Goal: Information Seeking & Learning: Learn about a topic

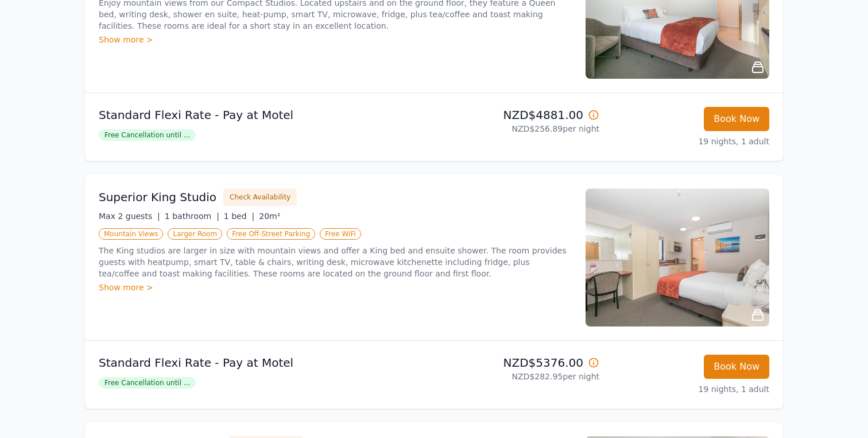
scroll to position [273, 0]
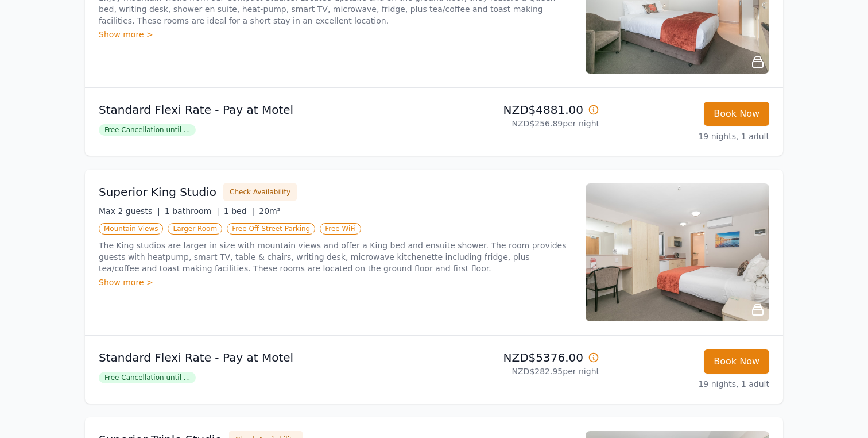
click at [125, 285] on div "Show more >" at bounding box center [335, 281] width 473 height 11
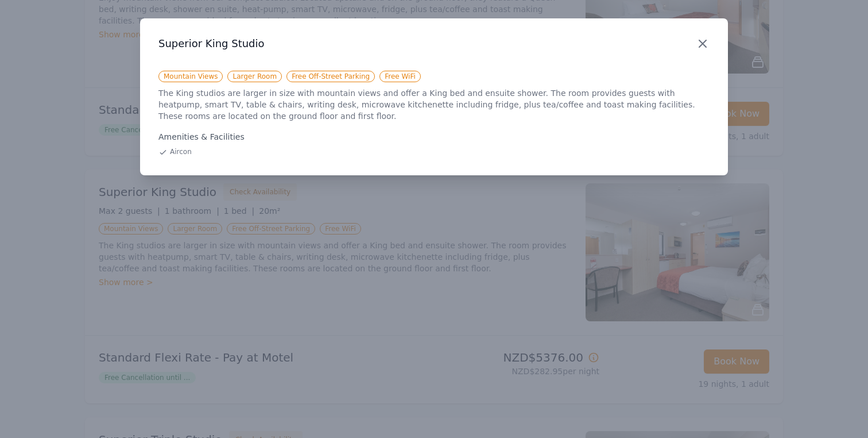
click at [701, 46] on icon "button" at bounding box center [702, 43] width 7 height 7
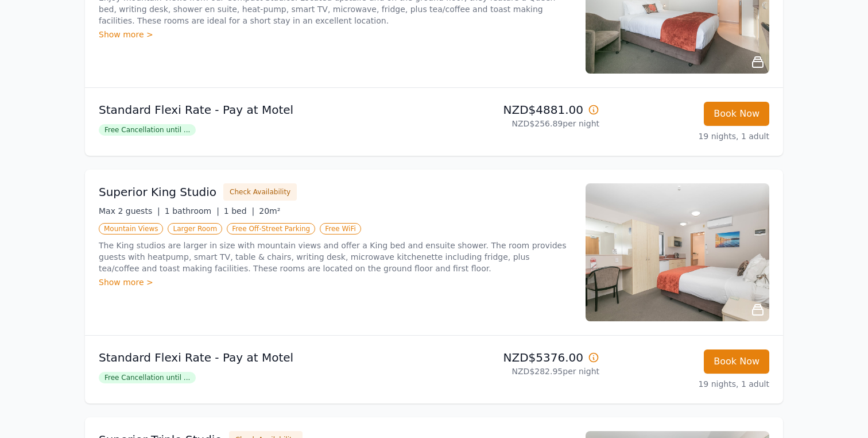
scroll to position [291, 0]
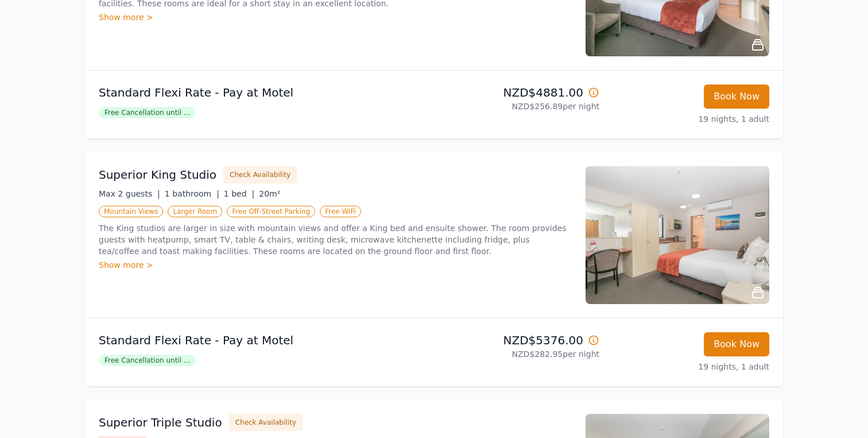
click at [640, 239] on img at bounding box center [678, 235] width 184 height 138
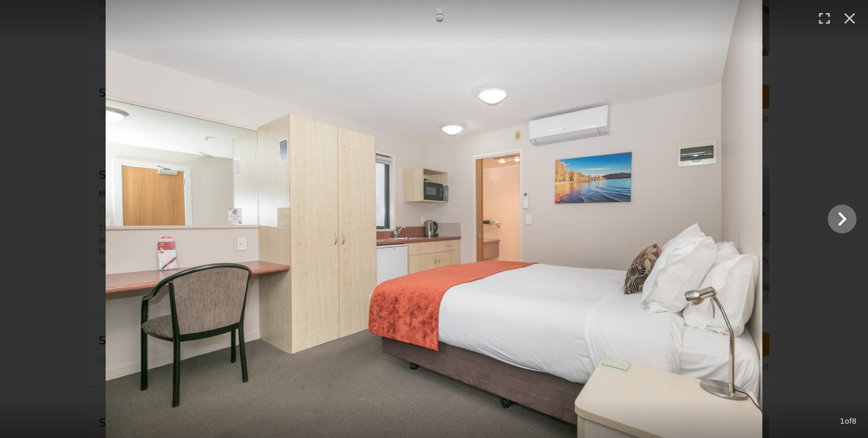
click at [847, 217] on icon "Show slide 2 of 8" at bounding box center [843, 219] width 28 height 28
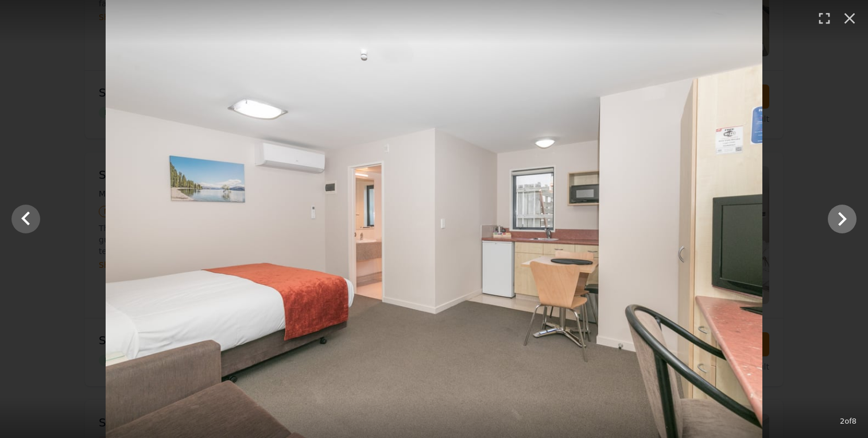
click at [847, 217] on icon "Show slide 3 of 8" at bounding box center [843, 219] width 28 height 28
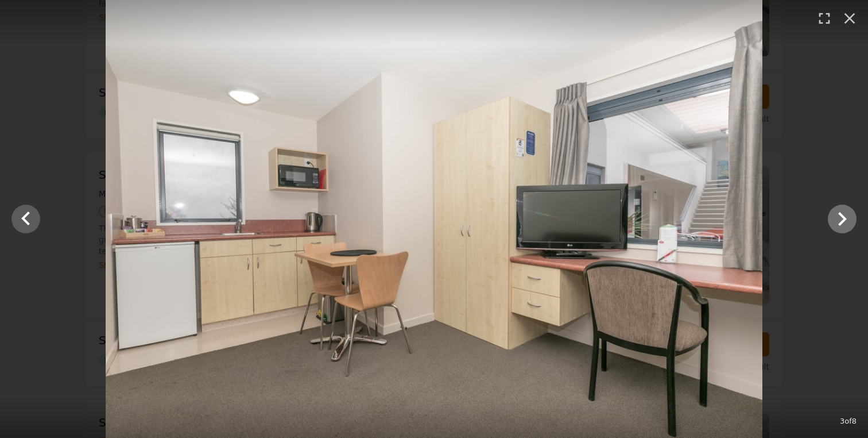
click at [847, 217] on icon "Show slide 4 of 8" at bounding box center [843, 219] width 28 height 28
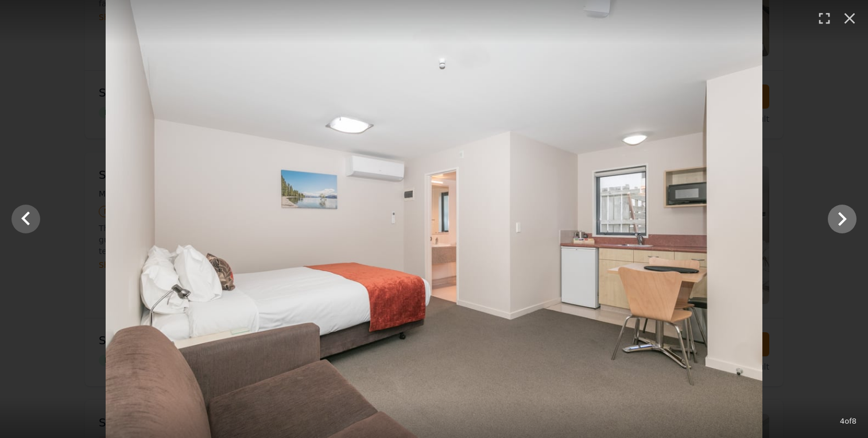
click at [847, 217] on icon "Show slide 5 of 8" at bounding box center [843, 219] width 28 height 28
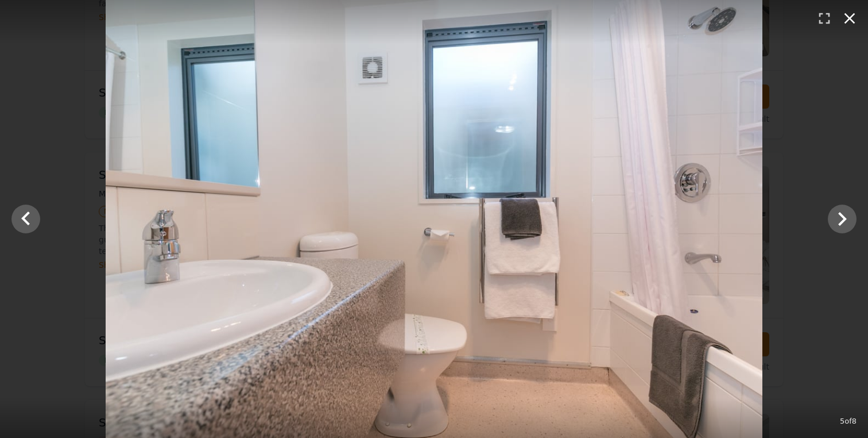
click at [849, 13] on icon "button" at bounding box center [850, 18] width 18 height 18
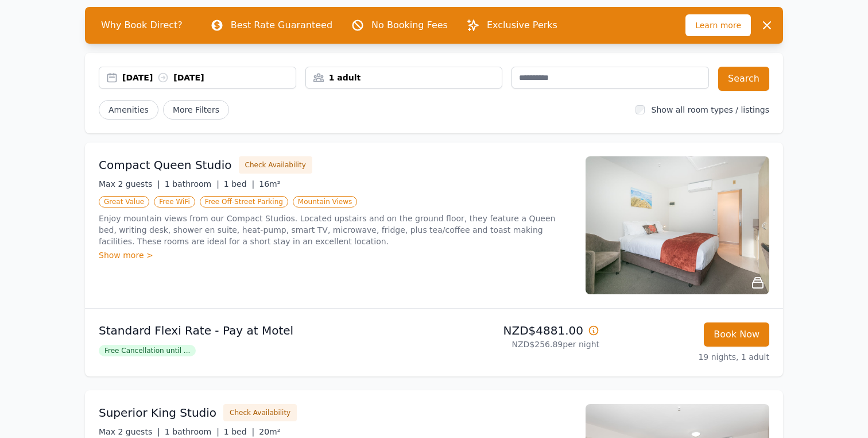
scroll to position [105, 0]
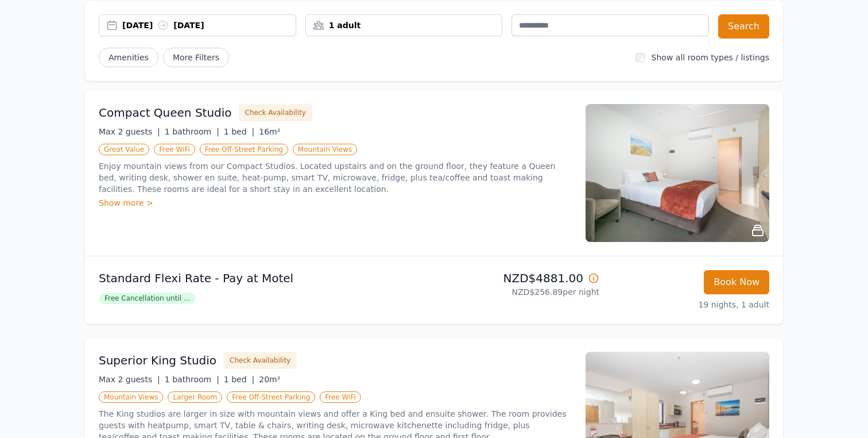
click at [673, 163] on img at bounding box center [678, 173] width 184 height 138
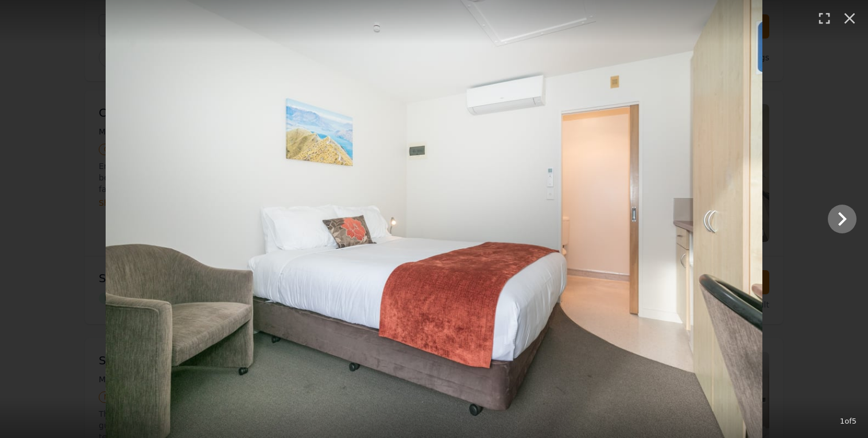
click at [837, 221] on icon "Show slide 2 of 5" at bounding box center [843, 219] width 28 height 28
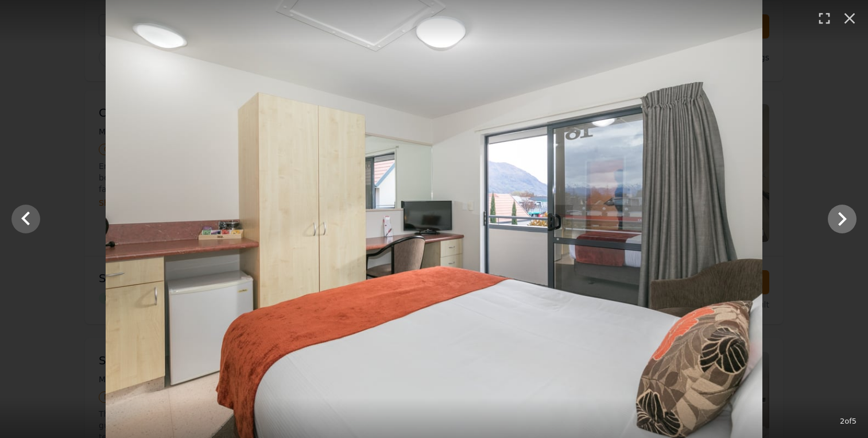
click at [837, 221] on icon "Show slide 3 of 5" at bounding box center [843, 219] width 28 height 28
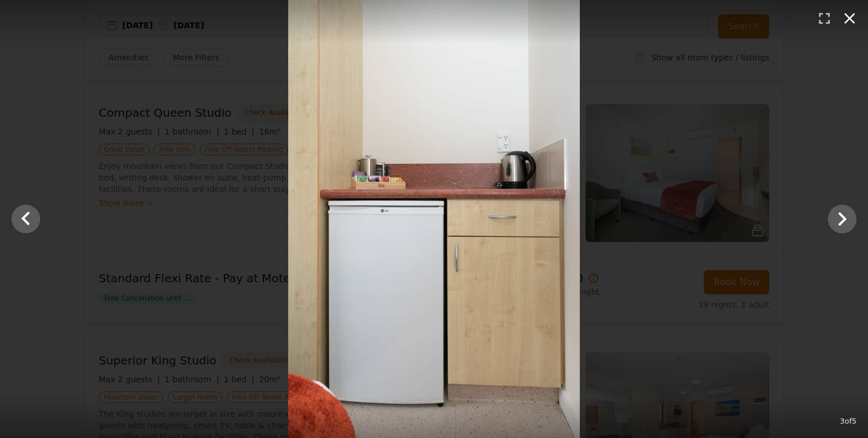
click at [849, 17] on icon "button" at bounding box center [850, 18] width 11 height 11
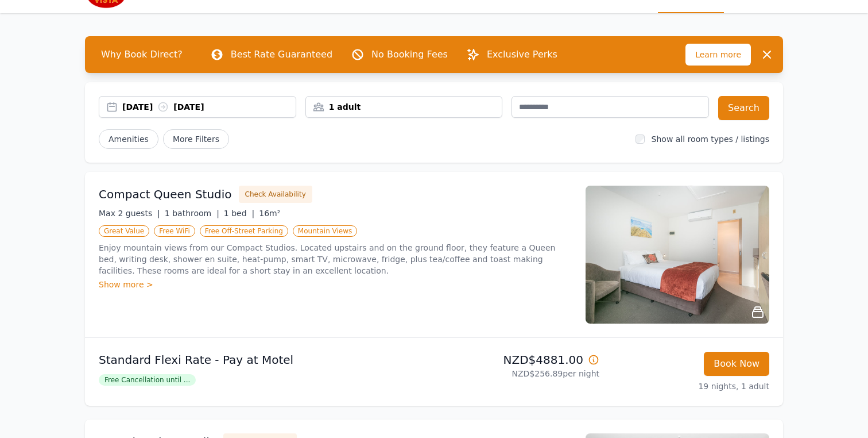
scroll to position [22, 0]
